Goal: Book appointment/travel/reservation

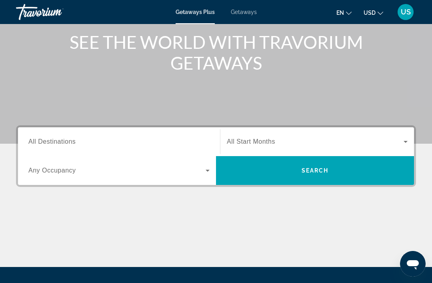
click at [178, 146] on input "Destination All Destinations" at bounding box center [118, 142] width 181 height 10
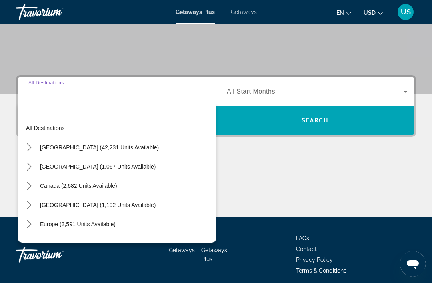
scroll to position [152, 0]
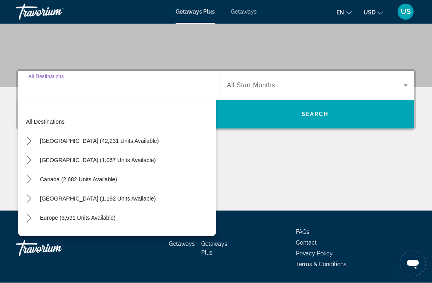
click at [33, 216] on icon "Toggle Europe (3,591 units available) submenu" at bounding box center [29, 218] width 8 height 8
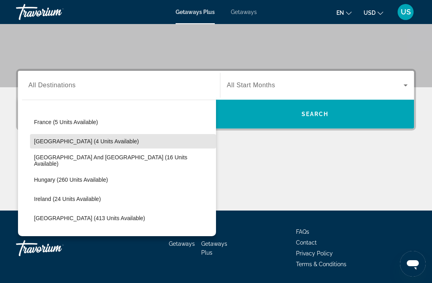
scroll to position [192, 0]
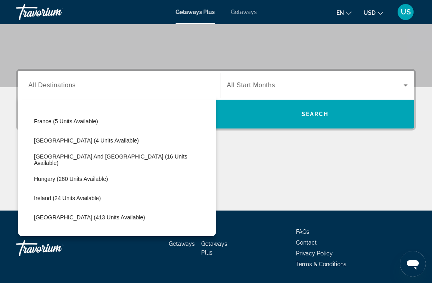
click at [104, 176] on span "Hungary (260 units available)" at bounding box center [71, 179] width 74 height 6
type input "**********"
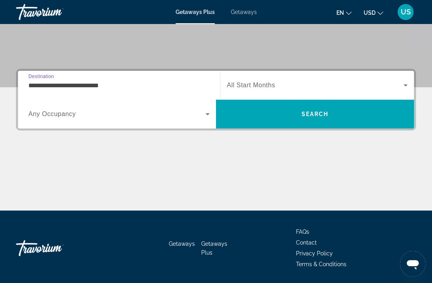
click at [199, 118] on span "Search widget" at bounding box center [116, 114] width 177 height 10
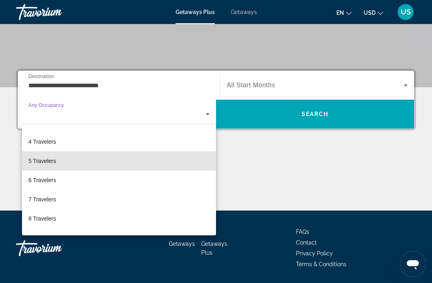
scroll to position [54, 0]
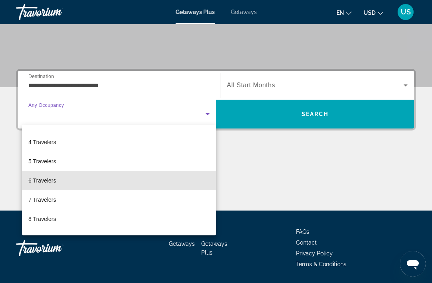
click at [105, 184] on mat-option "6 Travelers" at bounding box center [119, 180] width 194 height 19
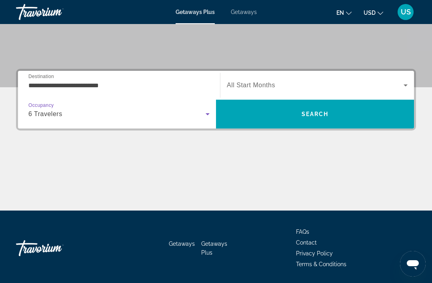
click at [258, 111] on span "Search" at bounding box center [315, 113] width 198 height 19
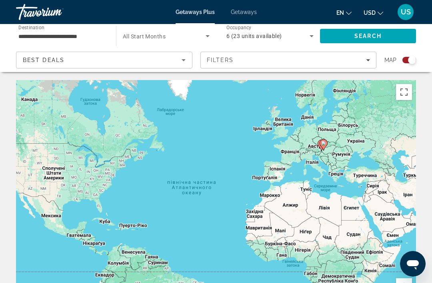
click at [397, 62] on div "Search widget" at bounding box center [406, 60] width 20 height 6
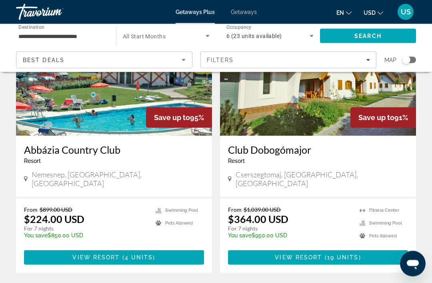
scroll to position [93, 0]
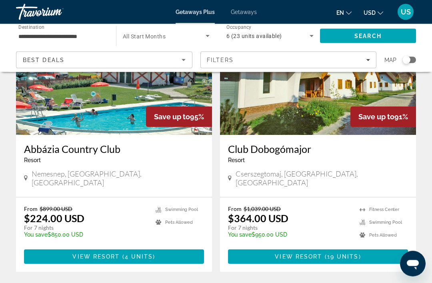
click at [137, 251] on span "Main content" at bounding box center [114, 256] width 180 height 19
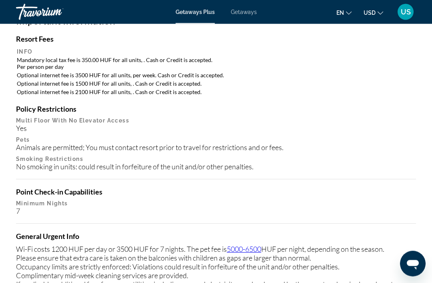
scroll to position [806, 0]
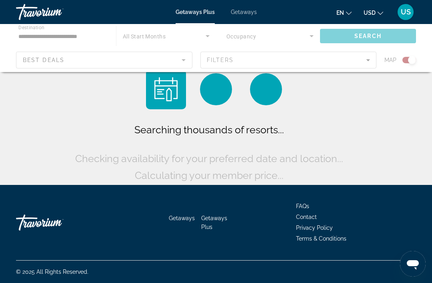
scroll to position [26, 0]
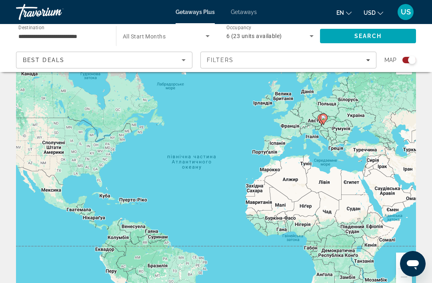
click at [408, 63] on div "Search widget" at bounding box center [409, 60] width 14 height 6
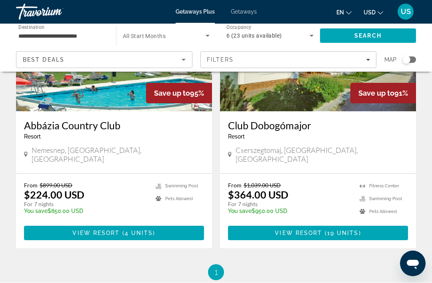
scroll to position [117, 0]
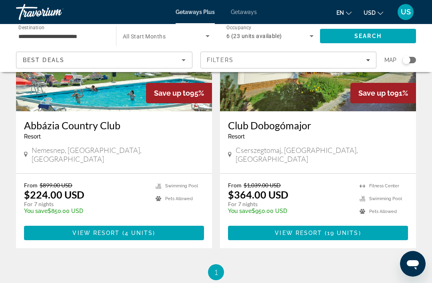
click at [374, 223] on span "Main content" at bounding box center [318, 232] width 180 height 19
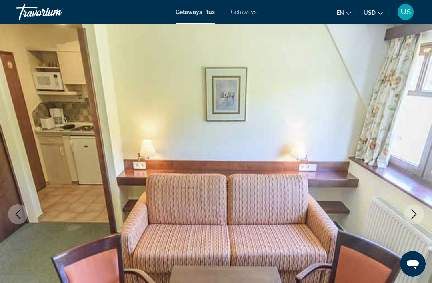
click at [372, 11] on span "USD" at bounding box center [370, 13] width 12 height 6
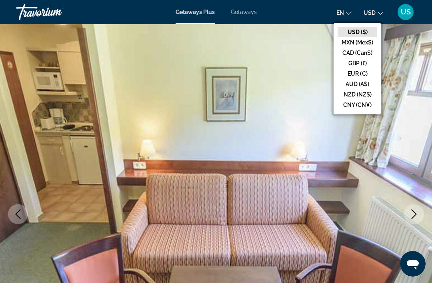
click at [370, 53] on button "CAD (Can$)" at bounding box center [358, 53] width 40 height 10
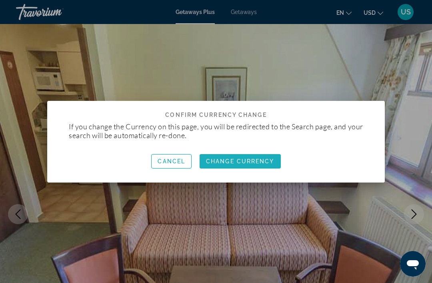
click at [274, 157] on span "button" at bounding box center [240, 161] width 81 height 19
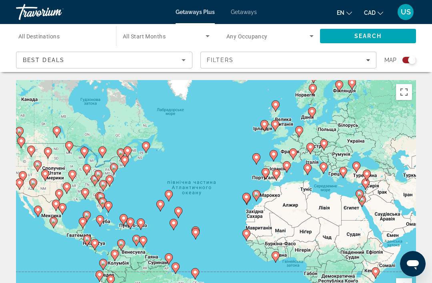
click at [235, 3] on div "Getaways Plus Getaways en English Español Français Italiano Português русский C…" at bounding box center [216, 12] width 432 height 21
click at [253, 14] on span "Getaways" at bounding box center [244, 12] width 26 height 6
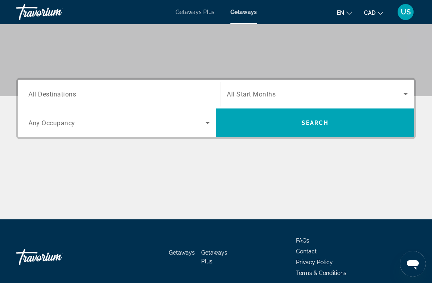
click at [166, 92] on input "Destination All Destinations" at bounding box center [118, 95] width 181 height 10
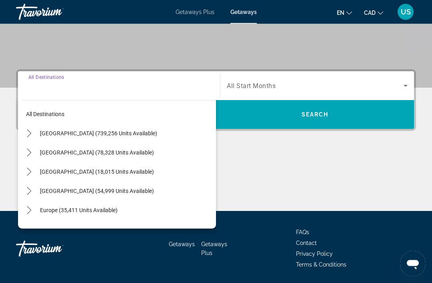
scroll to position [152, 0]
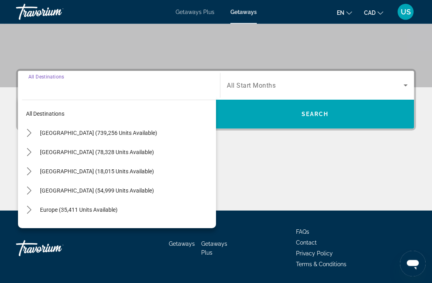
click at [31, 214] on mat-icon "Toggle Europe (35,411 units available) submenu" at bounding box center [29, 210] width 14 height 14
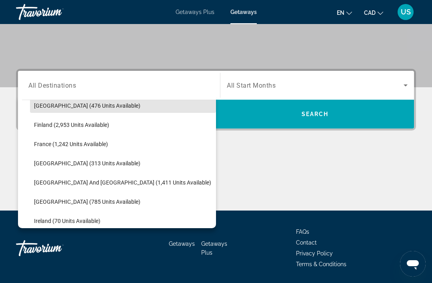
scroll to position [204, 0]
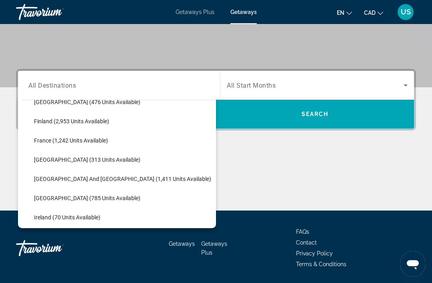
click at [91, 196] on span "[GEOGRAPHIC_DATA] (785 units available)" at bounding box center [87, 198] width 106 height 6
type input "**********"
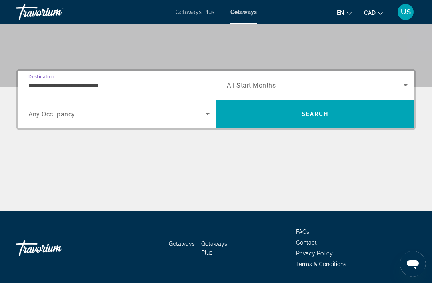
click at [144, 118] on span "Search widget" at bounding box center [116, 114] width 177 height 10
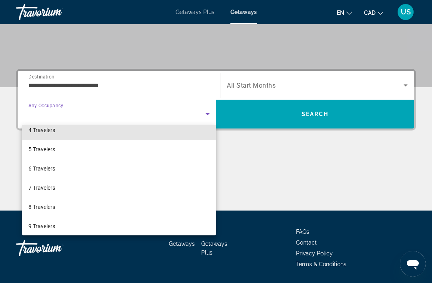
scroll to position [68, 0]
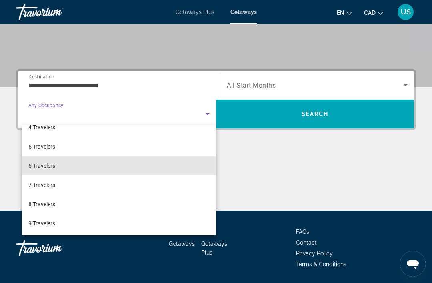
click at [110, 163] on mat-option "6 Travelers" at bounding box center [119, 165] width 194 height 19
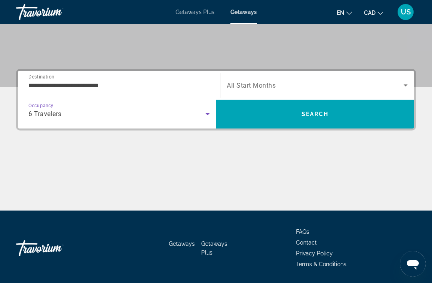
click at [356, 81] on span "Search widget" at bounding box center [315, 85] width 177 height 10
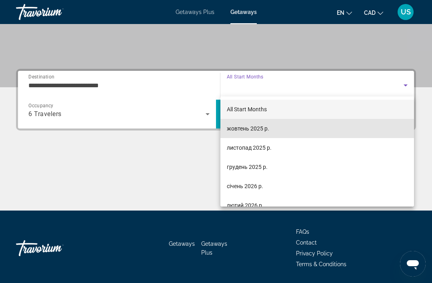
click at [345, 126] on mat-option "жовтень 2025 р." at bounding box center [317, 128] width 194 height 19
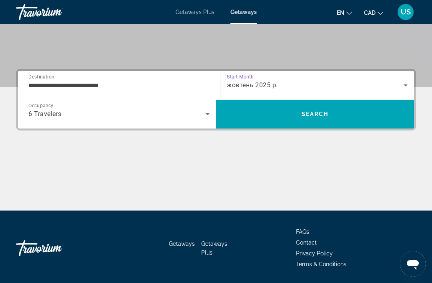
click at [381, 83] on div "жовтень 2025 р." at bounding box center [315, 85] width 177 height 10
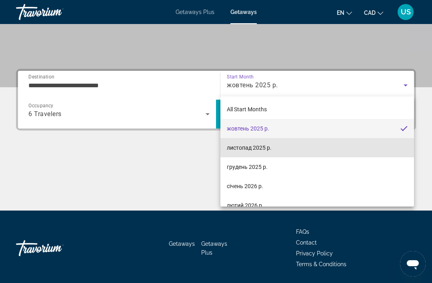
click at [355, 138] on mat-option "листопад 2025 р." at bounding box center [317, 147] width 194 height 19
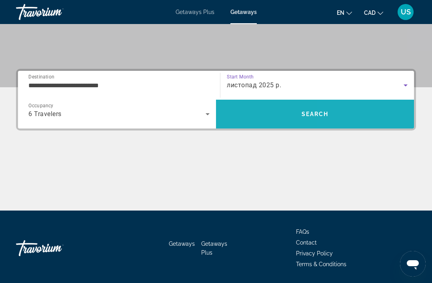
click at [359, 114] on span "Search" at bounding box center [315, 113] width 198 height 19
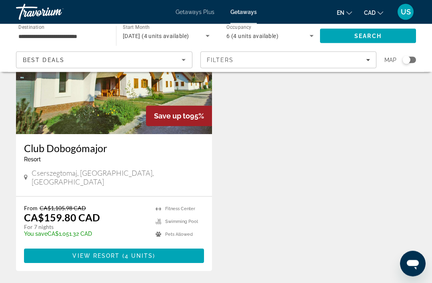
scroll to position [97, 0]
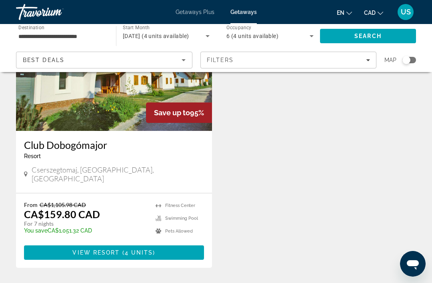
click at [182, 246] on span "Main content" at bounding box center [114, 252] width 180 height 19
